Goal: Information Seeking & Learning: Learn about a topic

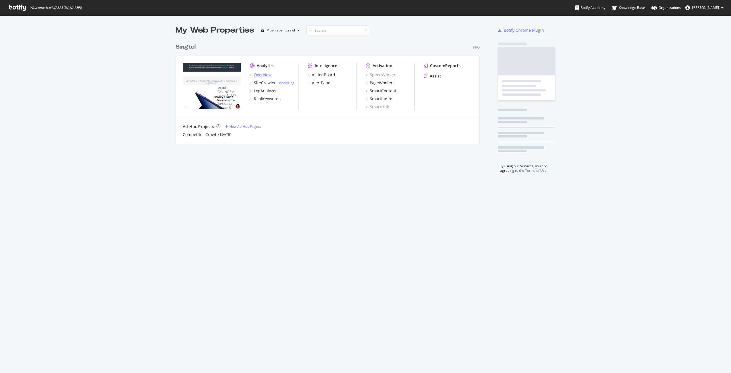
scroll to position [368, 722]
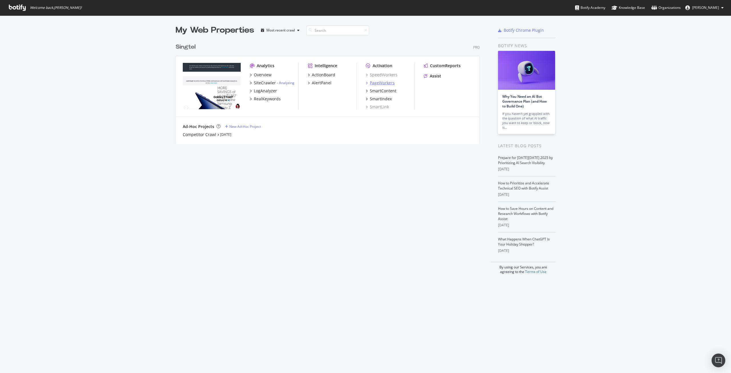
click at [379, 83] on div "PageWorkers" at bounding box center [382, 83] width 25 height 6
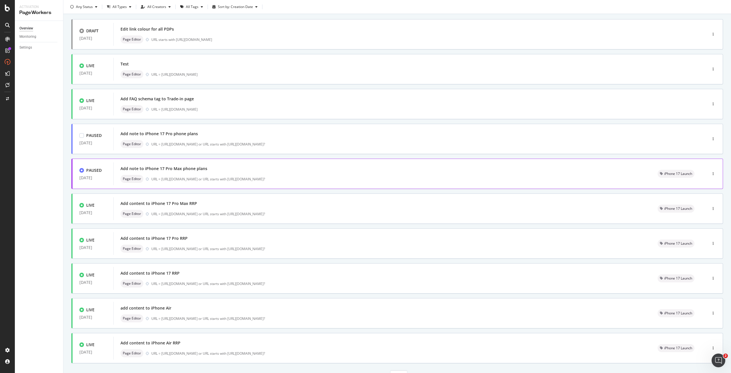
scroll to position [60, 0]
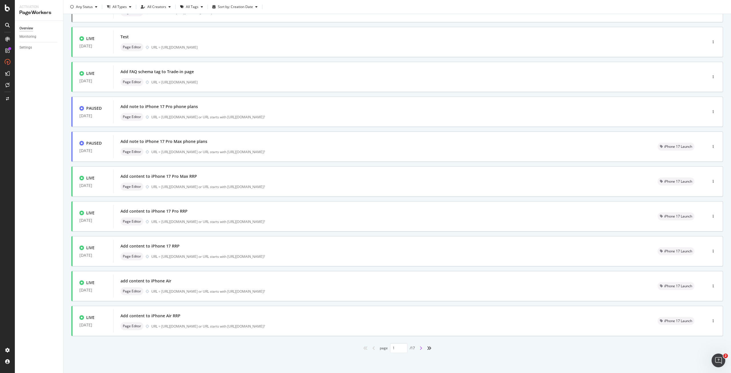
click at [419, 348] on icon "angle-right" at bounding box center [420, 347] width 3 height 5
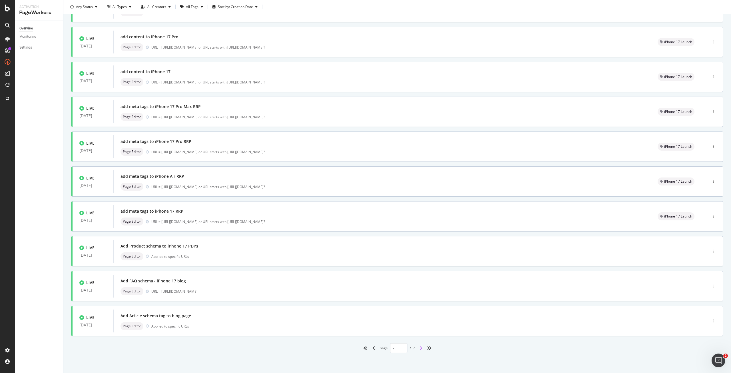
click at [419, 347] on icon "angle-right" at bounding box center [420, 347] width 3 height 5
type input "3"
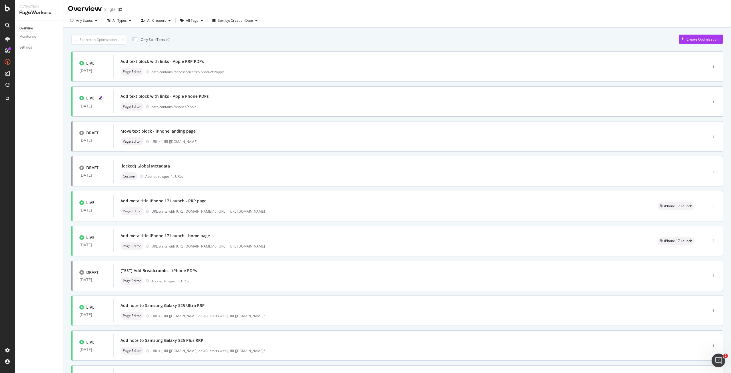
scroll to position [0, 0]
click at [221, 109] on div "path contains /phones/apple-" at bounding box center [417, 107] width 532 height 5
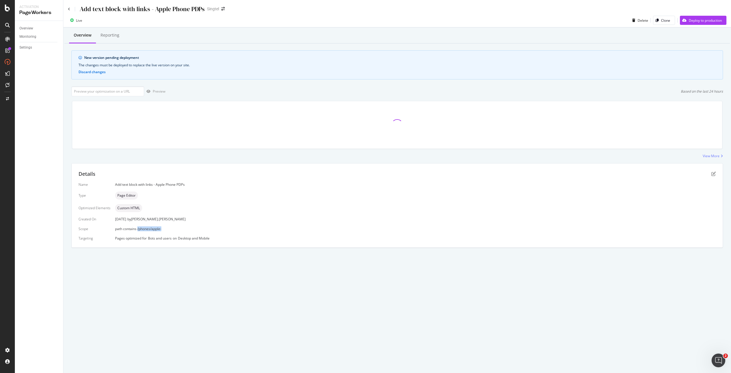
drag, startPoint x: 164, startPoint y: 228, endPoint x: 137, endPoint y: 233, distance: 27.3
click at [137, 233] on div "Name Add text block with links - Apple Phone PDPs Type Page Editor Optimized El…" at bounding box center [397, 211] width 637 height 59
copy span "/phones/apple-"
click at [68, 9] on icon at bounding box center [69, 8] width 2 height 3
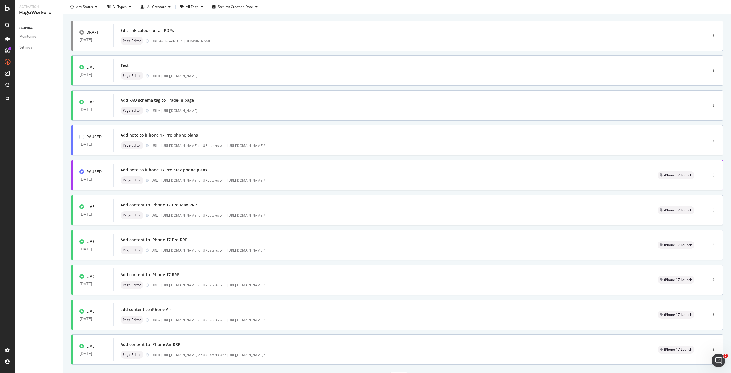
scroll to position [60, 0]
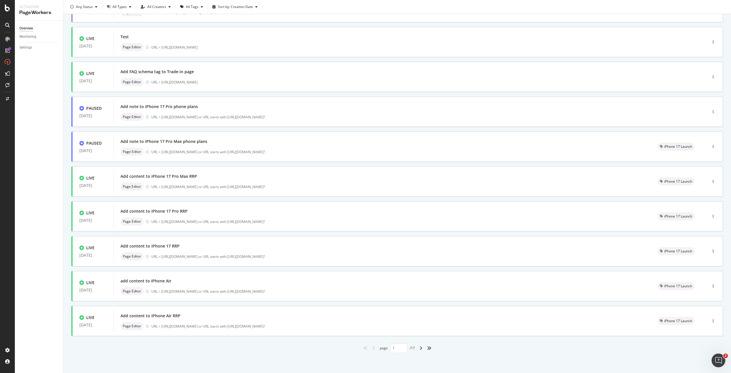
click at [421, 349] on div "angle-right" at bounding box center [420, 347] width 7 height 9
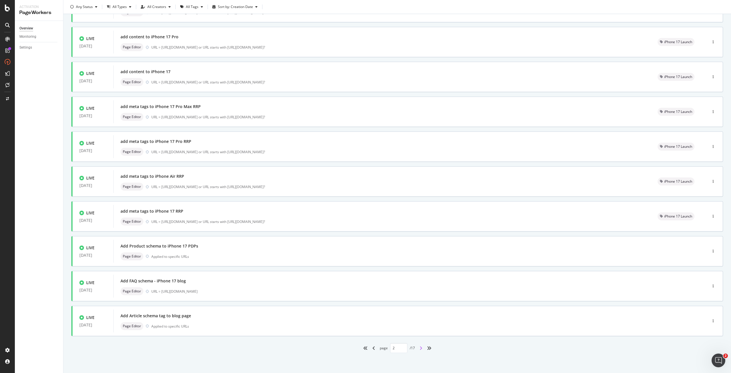
click at [419, 349] on icon "angle-right" at bounding box center [420, 347] width 3 height 5
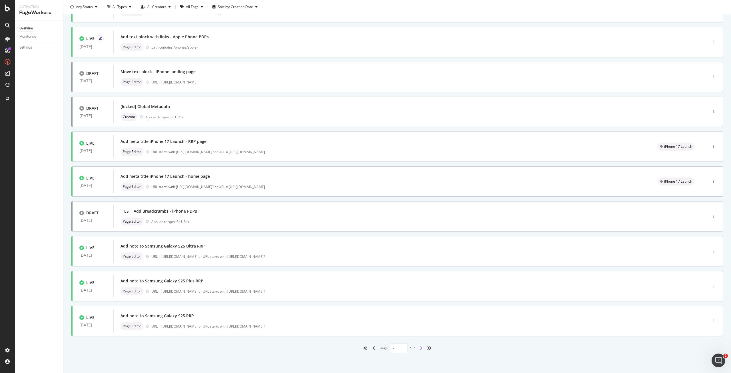
type input "3"
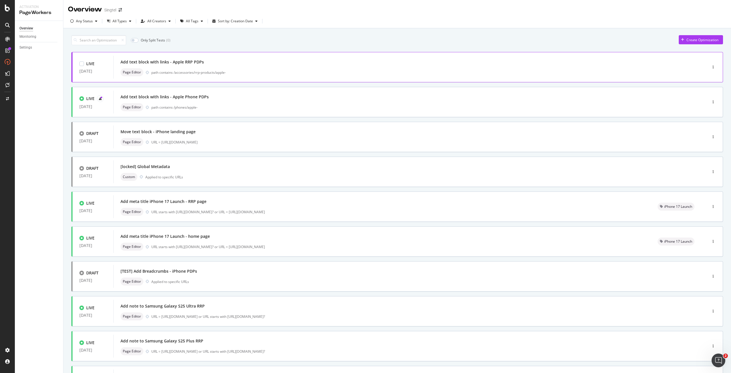
click at [213, 72] on div "path contains /accessories/rrp-products/apple-" at bounding box center [417, 72] width 532 height 5
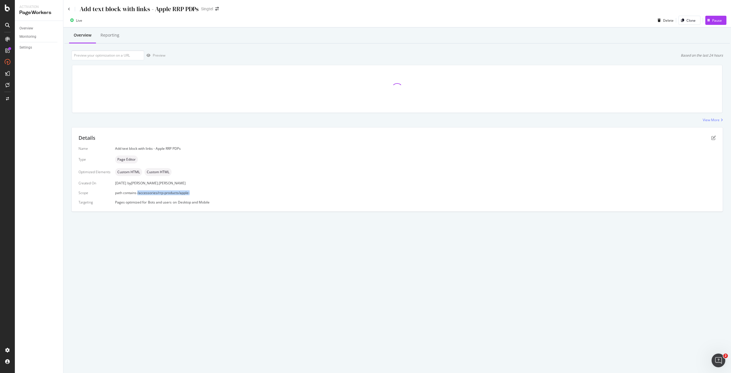
drag, startPoint x: 204, startPoint y: 193, endPoint x: 136, endPoint y: 190, distance: 67.4
click at [136, 190] on div "path contains /accessories/rrp-products/apple-" at bounding box center [415, 192] width 601 height 5
copy span "/accessories/rrp-products/apple-"
